Goal: Information Seeking & Learning: Learn about a topic

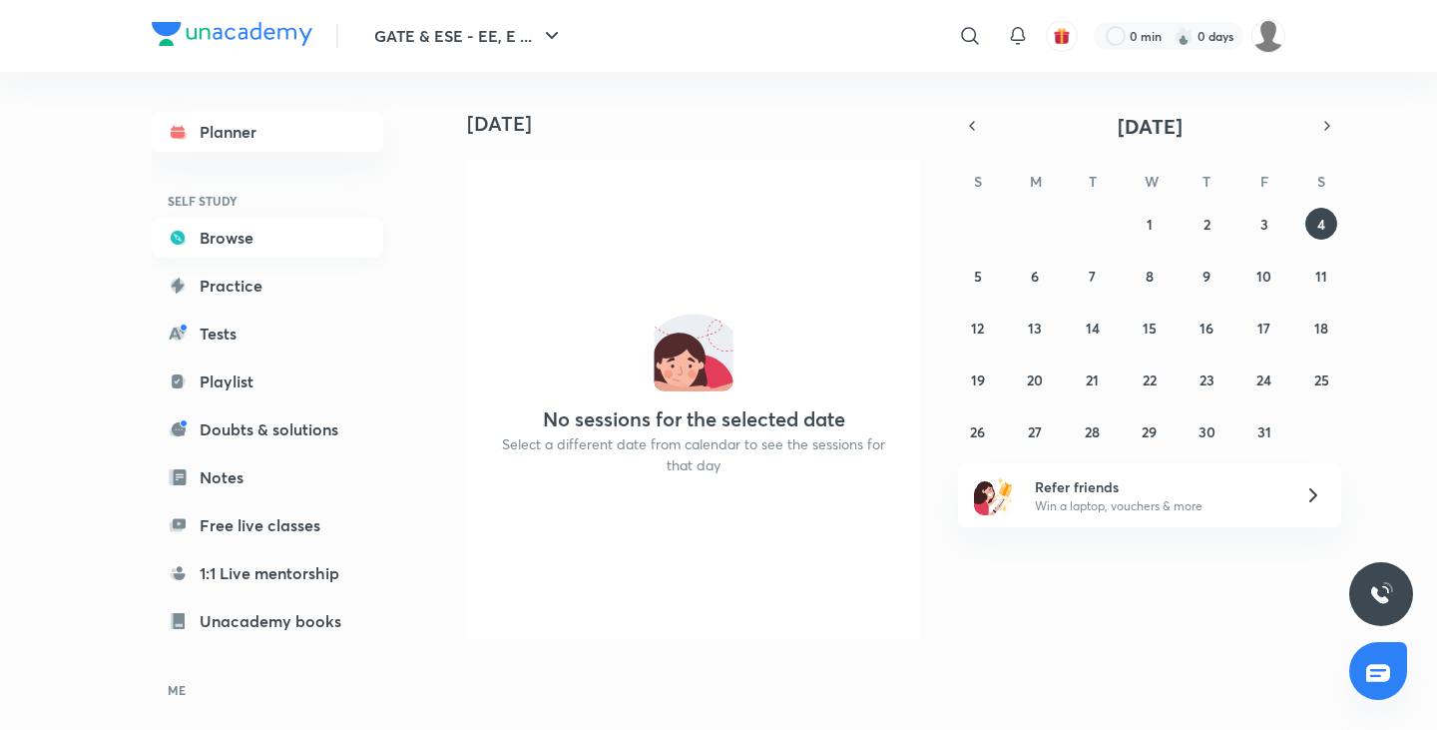
click at [236, 251] on link "Browse" at bounding box center [268, 238] width 232 height 40
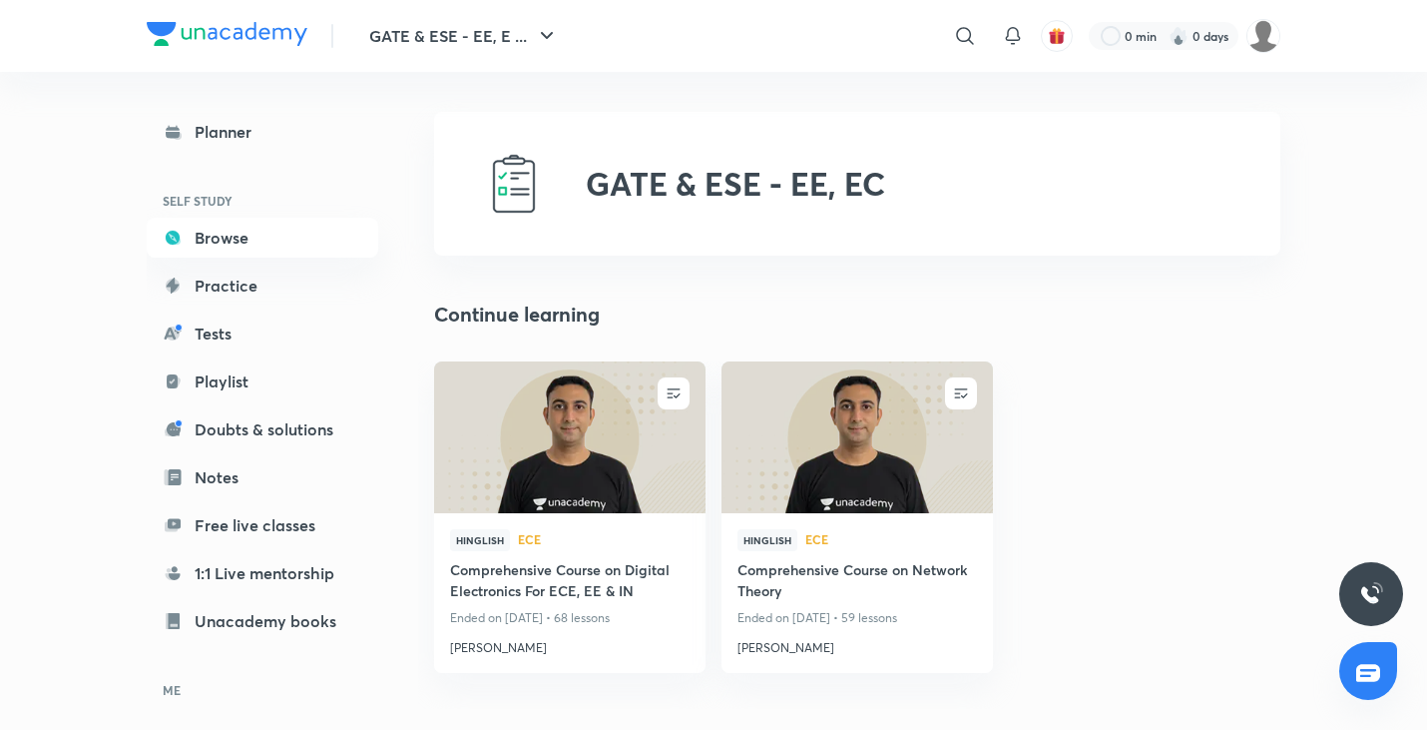
click at [611, 467] on img at bounding box center [569, 436] width 276 height 155
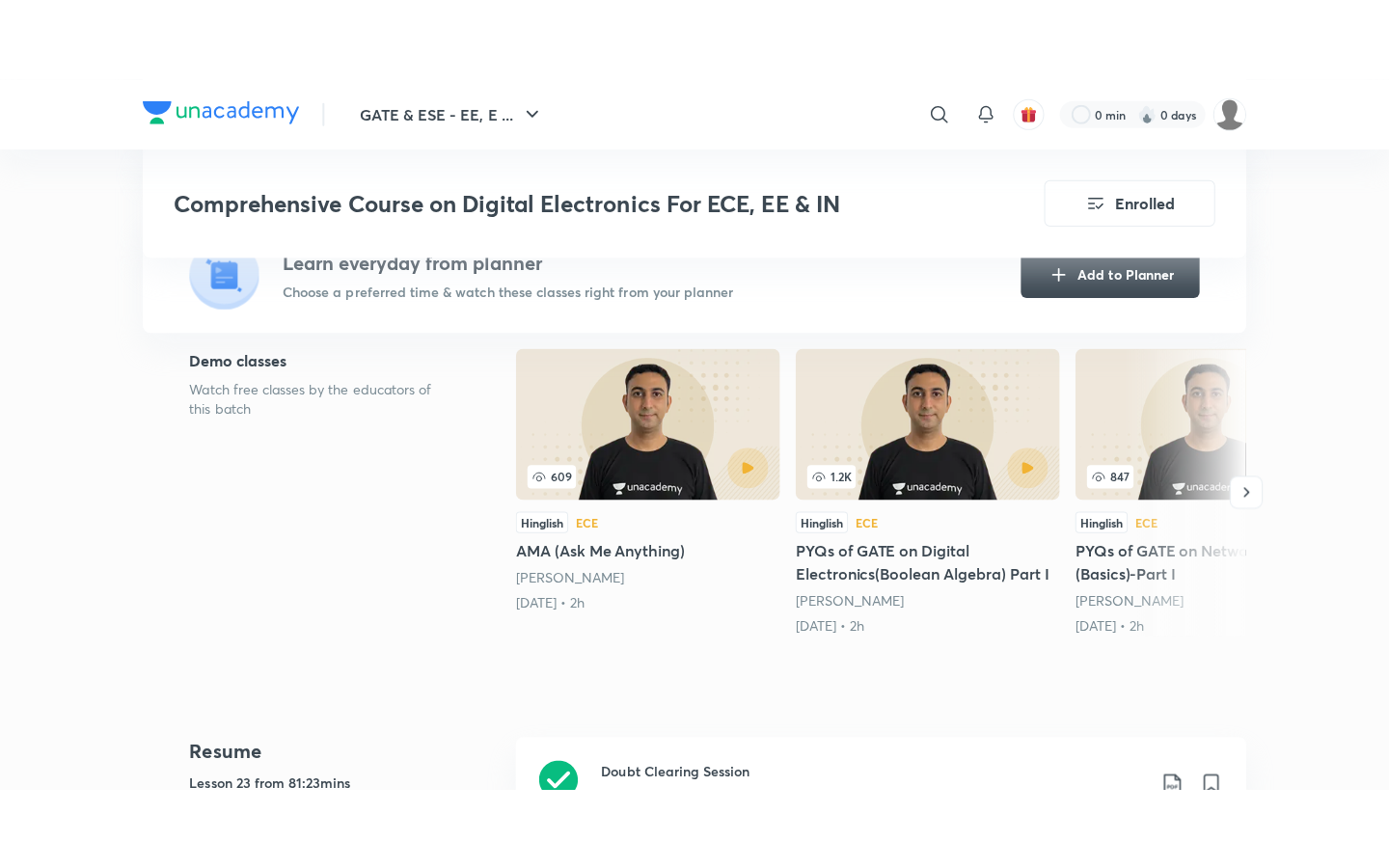
scroll to position [676, 0]
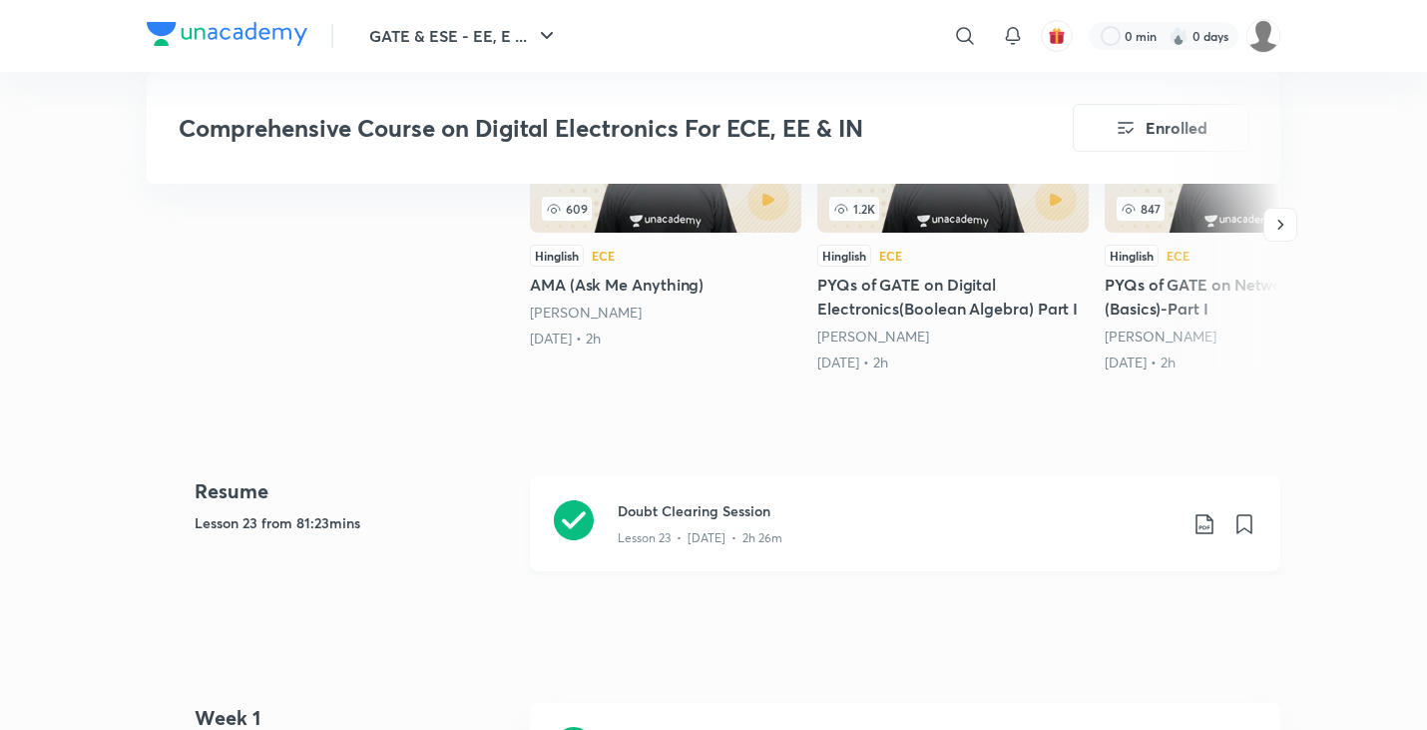
click at [715, 496] on div "Doubt Clearing Session Lesson 23 • [DATE] • 2h 26m" at bounding box center [905, 523] width 750 height 95
